Goal: Information Seeking & Learning: Learn about a topic

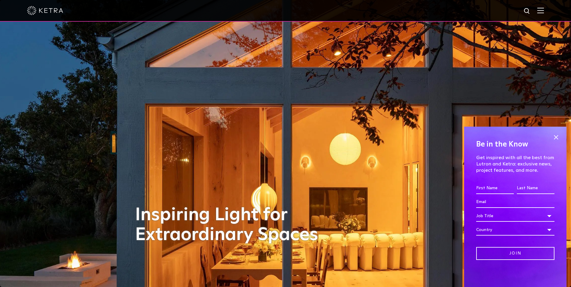
click at [543, 12] on img at bounding box center [540, 11] width 7 height 6
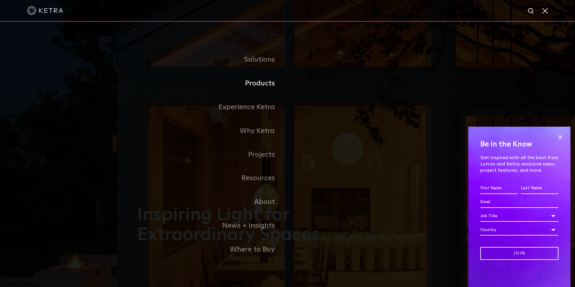
click at [261, 84] on link "Products" at bounding box center [212, 84] width 150 height 24
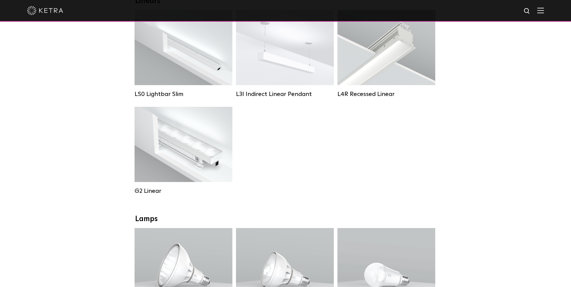
scroll to position [301, 0]
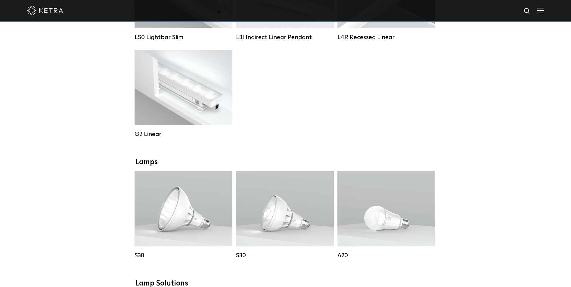
click at [164, 84] on div "Lumen Output: 400 / 700 / 1000 Colors: White Beam Angles: Flood / Graze / Narro…" at bounding box center [183, 87] width 80 height 53
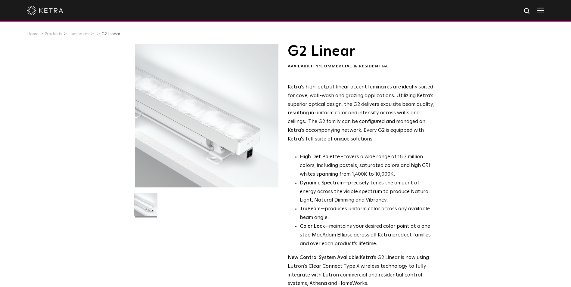
click at [543, 11] on img at bounding box center [540, 11] width 7 height 6
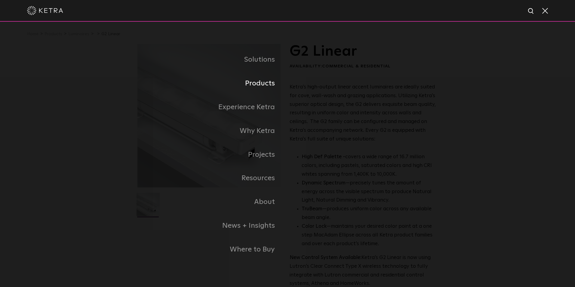
click at [263, 87] on link "Products" at bounding box center [212, 84] width 150 height 24
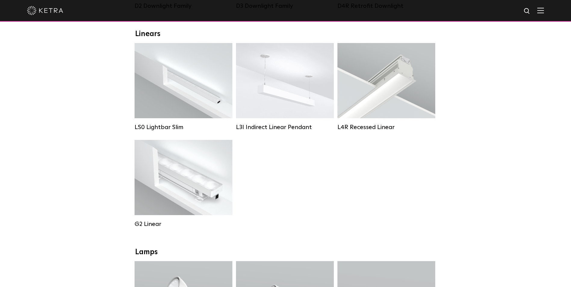
scroll to position [241, 0]
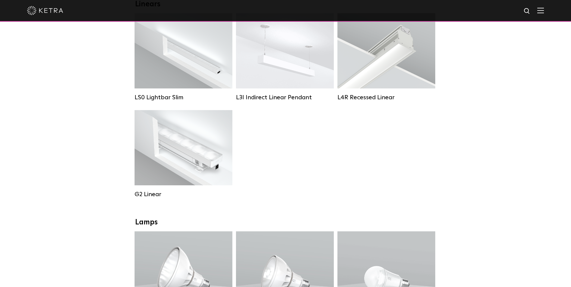
click at [176, 158] on div "Lumen Output: 400 / 700 / 1000 Colors: White Beam Angles: Flood / Graze / Narro…" at bounding box center [183, 147] width 80 height 53
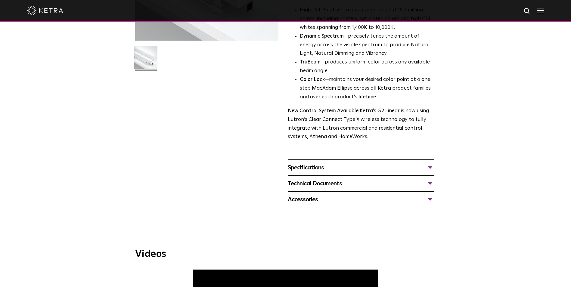
scroll to position [150, 0]
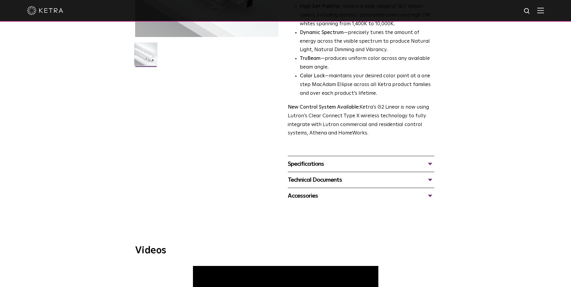
click at [316, 166] on div "Specifications" at bounding box center [361, 164] width 146 height 10
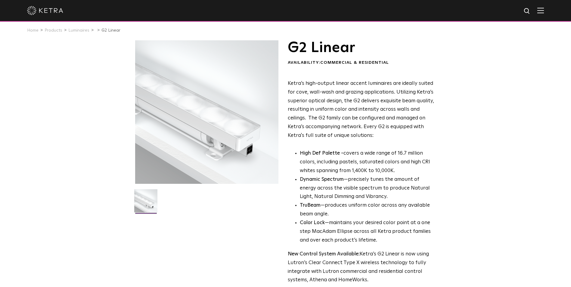
scroll to position [0, 0]
